Goal: Information Seeking & Learning: Find specific page/section

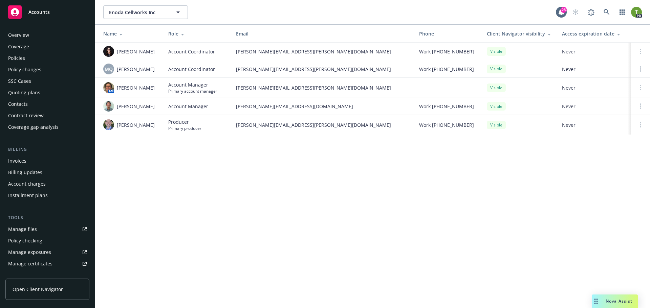
scroll to position [133, 0]
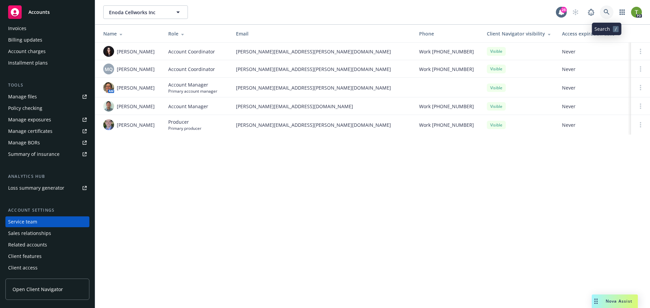
click at [611, 12] on link at bounding box center [607, 12] width 14 height 14
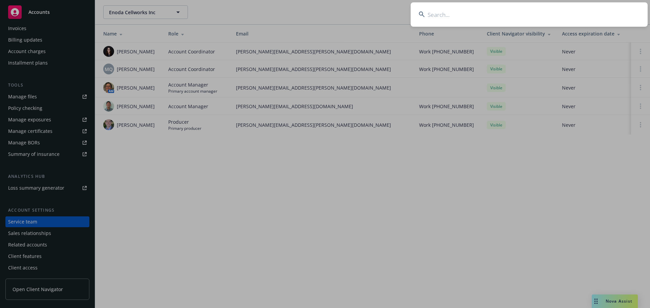
click at [491, 16] on input at bounding box center [529, 14] width 237 height 24
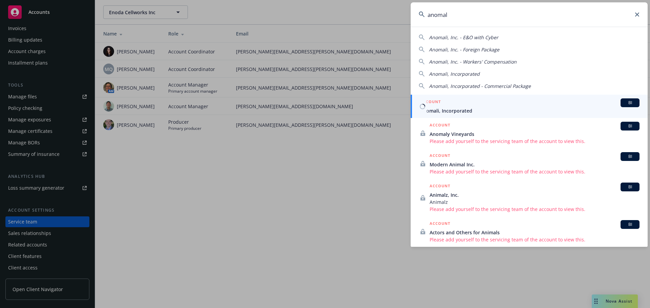
type input "anomal"
click at [459, 112] on span "Anomali, Incorporated" at bounding box center [529, 110] width 219 height 7
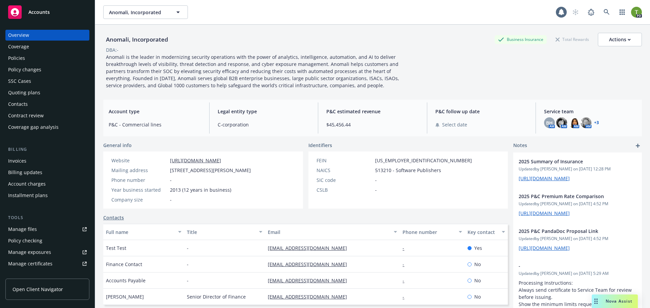
click at [31, 46] on div "Coverage" at bounding box center [47, 46] width 79 height 11
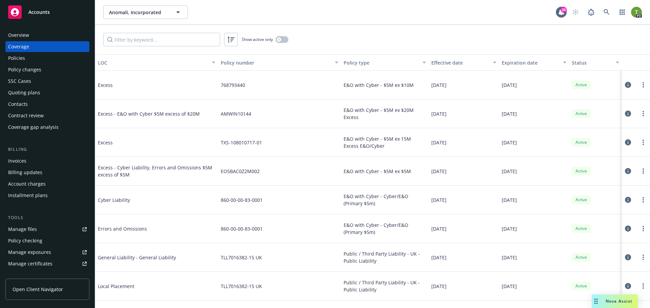
click at [29, 34] on div "Overview" at bounding box center [47, 35] width 79 height 11
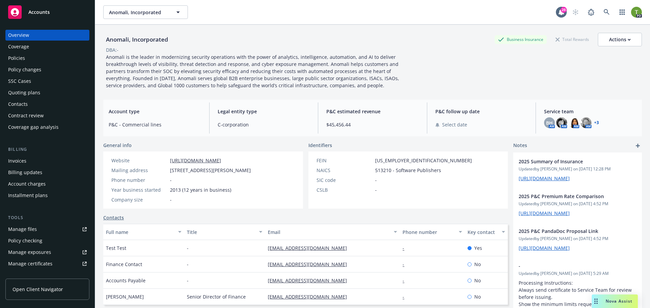
click at [594, 122] on link "+ 3" at bounding box center [596, 123] width 5 height 4
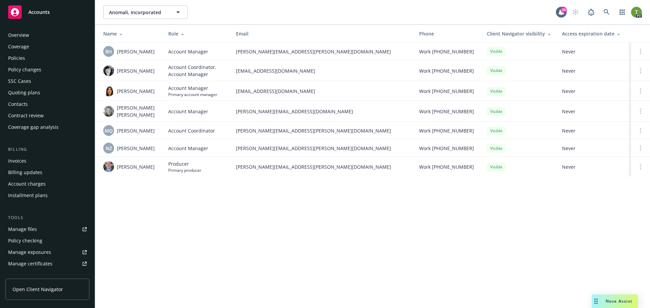
click at [19, 64] on div "Overview Coverage Policies Policy changes SSC Cases Quoting plans Contacts Cont…" at bounding box center [47, 81] width 84 height 103
click at [19, 61] on div "Policies" at bounding box center [16, 58] width 17 height 11
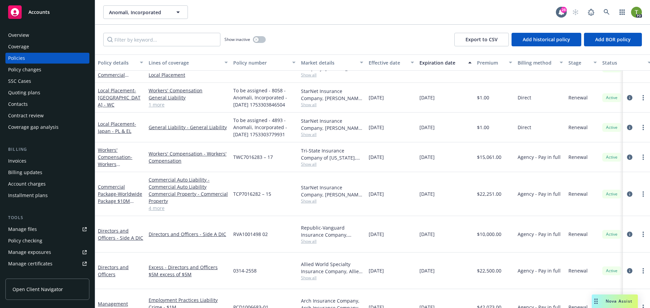
scroll to position [239, 0]
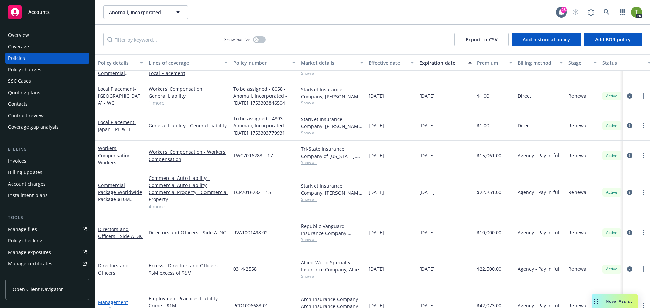
click at [111, 299] on link "Management Liability" at bounding box center [113, 306] width 30 height 14
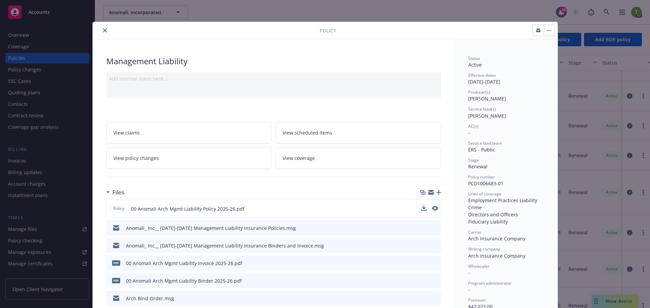
click at [436, 208] on div "Policy 00 Anomali Arch Mgmt Liability Policy 2025-26.pdf" at bounding box center [273, 209] width 335 height 18
click at [434, 209] on icon "preview file" at bounding box center [434, 208] width 6 height 5
click at [105, 31] on button "close" at bounding box center [105, 30] width 8 height 8
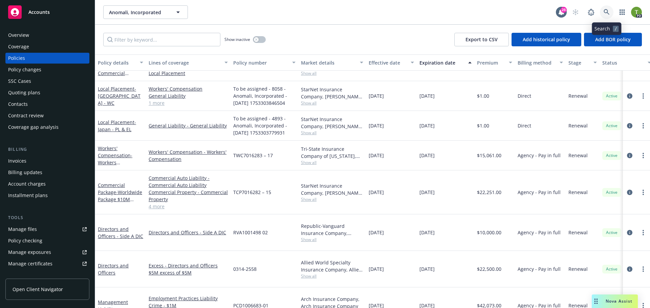
click at [604, 13] on icon at bounding box center [607, 12] width 6 height 6
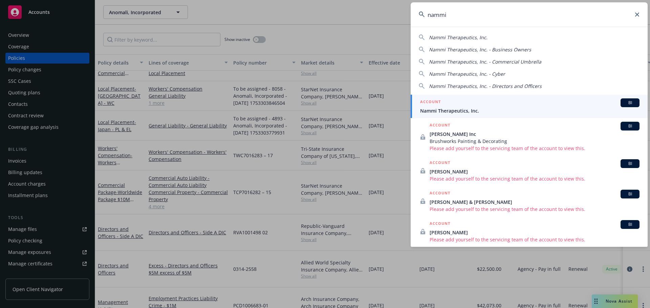
type input "nammi"
click at [455, 106] on div "ACCOUNT BI" at bounding box center [529, 103] width 219 height 9
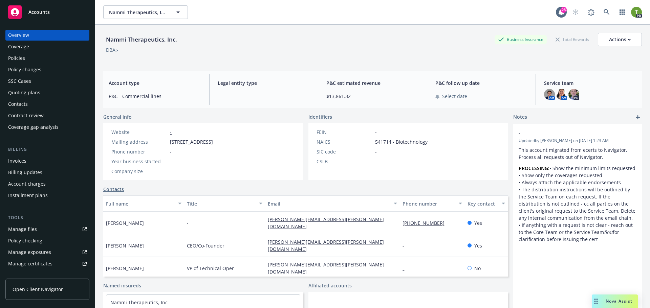
click at [13, 61] on div "Policies" at bounding box center [16, 58] width 17 height 11
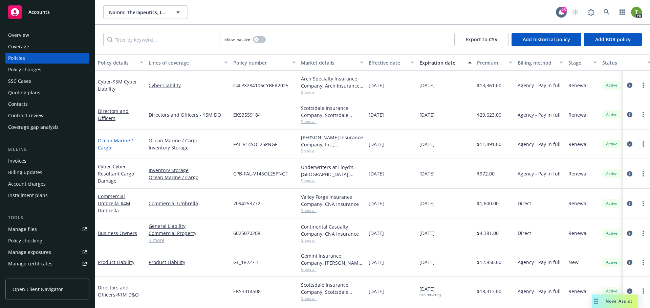
click at [105, 142] on link "Ocean Marine / Cargo" at bounding box center [115, 144] width 35 height 14
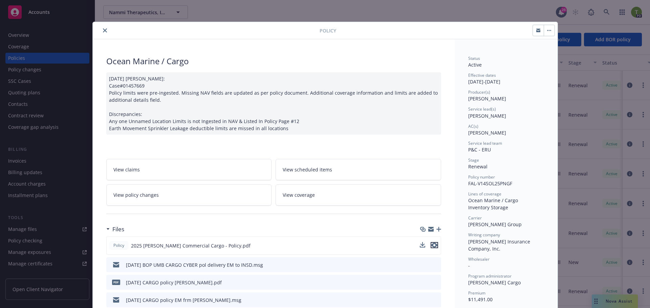
click at [431, 246] on icon "preview file" at bounding box center [434, 245] width 6 height 5
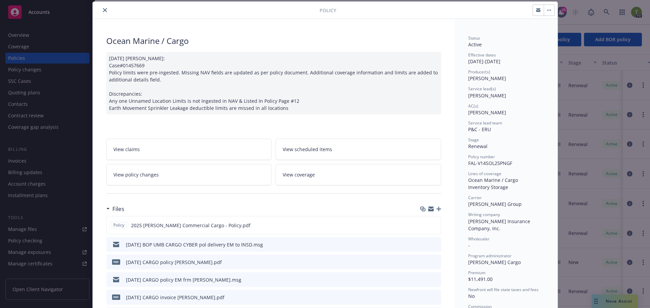
click at [103, 9] on icon "close" at bounding box center [105, 10] width 4 height 4
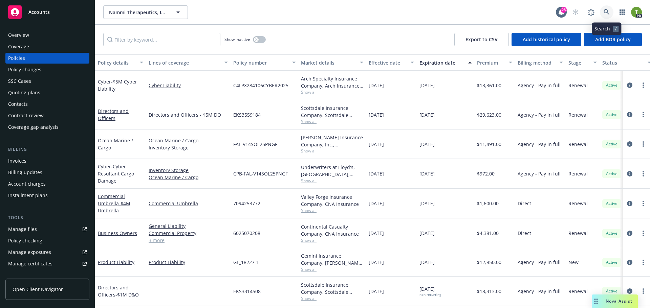
click at [603, 9] on link at bounding box center [607, 12] width 14 height 14
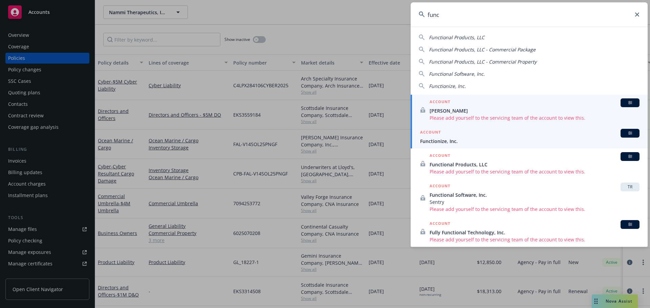
type input "func"
click at [444, 136] on div "ACCOUNT BI" at bounding box center [529, 133] width 219 height 9
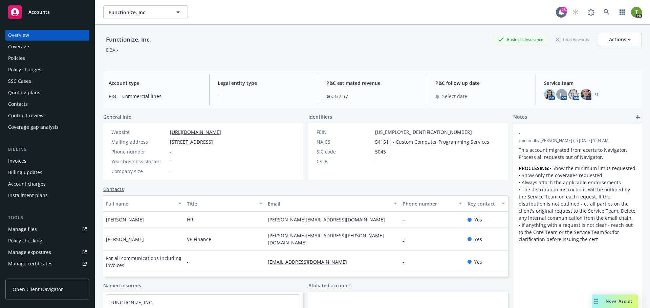
click at [594, 94] on link "+ 1" at bounding box center [596, 94] width 5 height 4
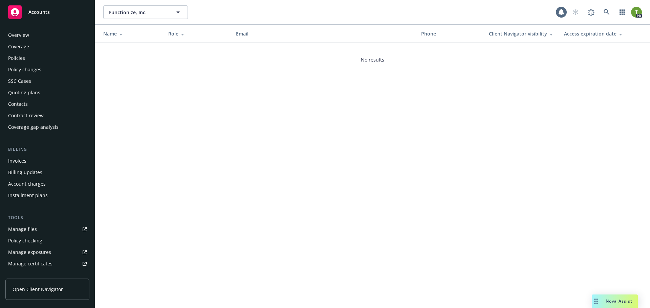
scroll to position [133, 0]
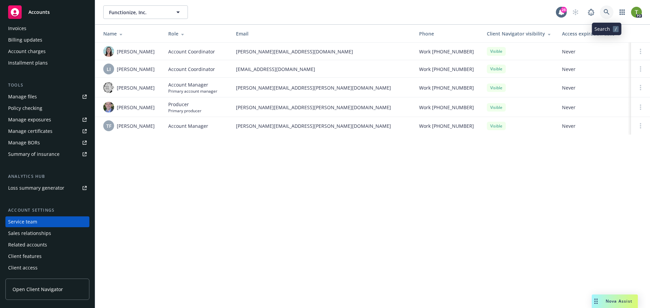
click at [607, 12] on icon at bounding box center [607, 12] width 6 height 6
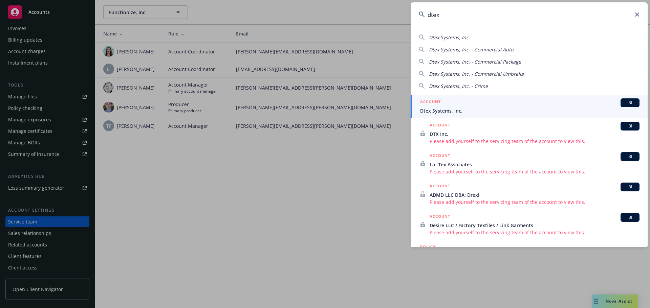
type input "dtex"
click at [446, 114] on span "Dtex Systems, Inc." at bounding box center [529, 110] width 219 height 7
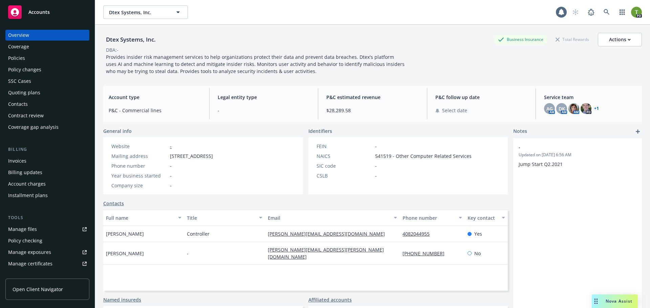
click at [10, 57] on div "Policies" at bounding box center [16, 58] width 17 height 11
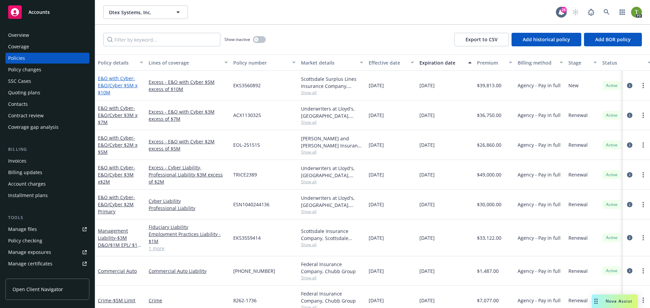
click at [113, 82] on span "- E&O/Cyber $5M x $10M" at bounding box center [118, 85] width 40 height 21
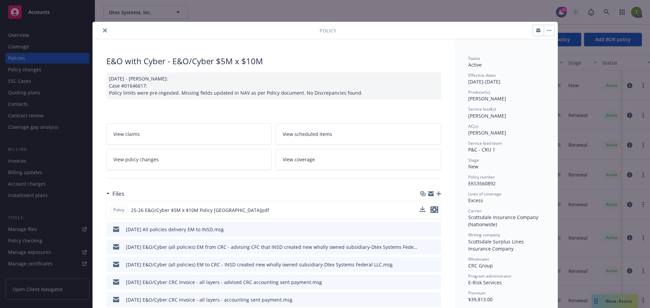
click at [432, 212] on icon "preview file" at bounding box center [434, 210] width 6 height 5
click at [101, 28] on button "close" at bounding box center [105, 30] width 8 height 8
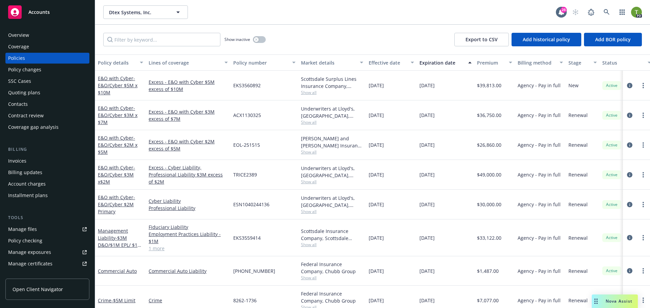
click at [39, 35] on div "Overview" at bounding box center [47, 35] width 79 height 11
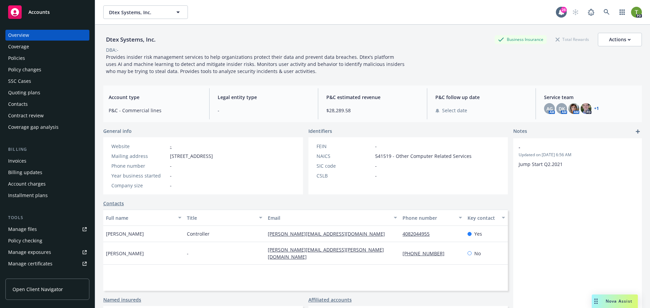
click at [594, 110] on link "+ 1" at bounding box center [596, 109] width 5 height 4
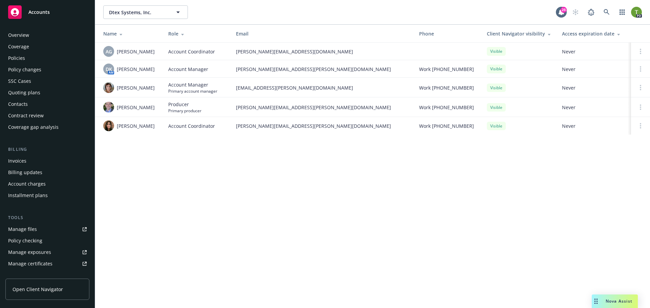
click at [15, 60] on div "Policies" at bounding box center [16, 58] width 17 height 11
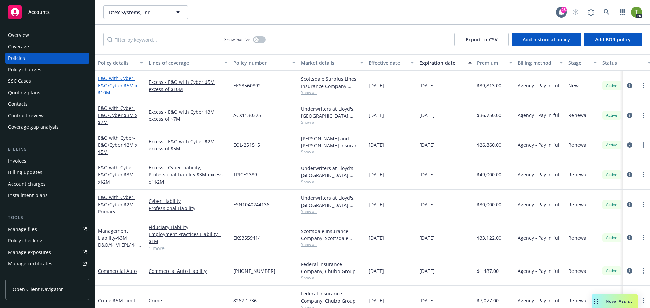
click at [121, 85] on span "- E&O/Cyber $5M x $10M" at bounding box center [118, 85] width 40 height 21
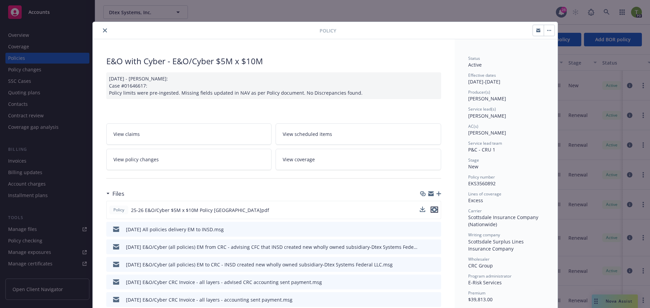
click at [432, 211] on icon "preview file" at bounding box center [434, 210] width 6 height 5
click at [102, 28] on button "close" at bounding box center [105, 30] width 8 height 8
